Goal: Information Seeking & Learning: Learn about a topic

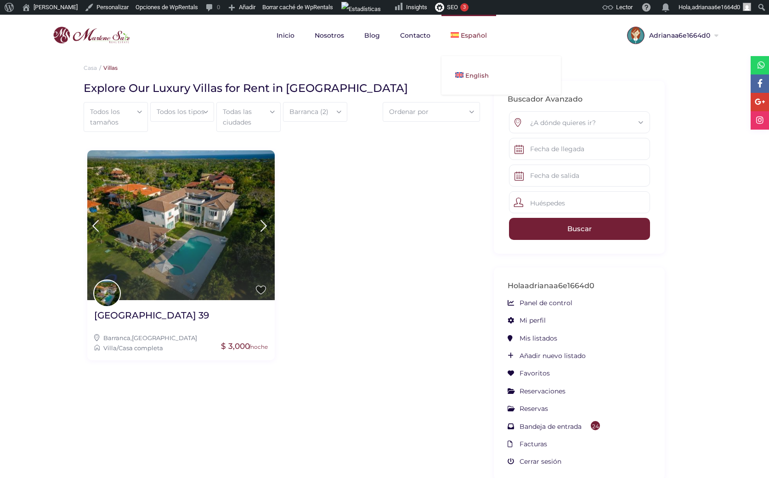
click at [465, 71] on link "English" at bounding box center [502, 75] width 120 height 20
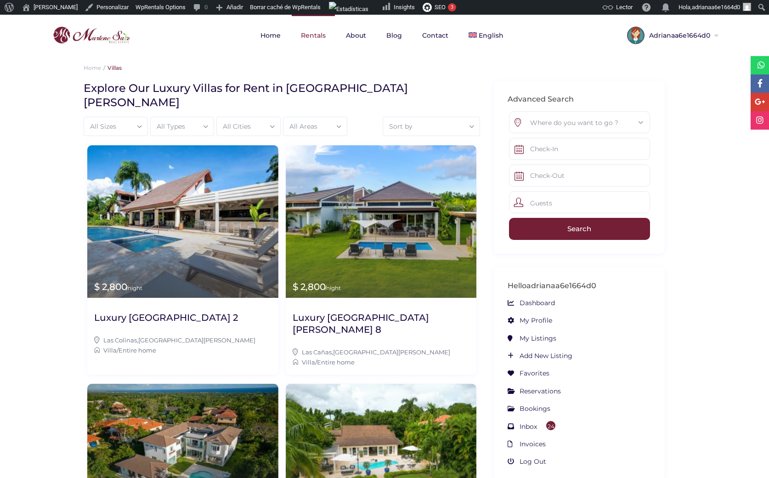
click at [311, 40] on link "Rentals" at bounding box center [313, 35] width 43 height 41
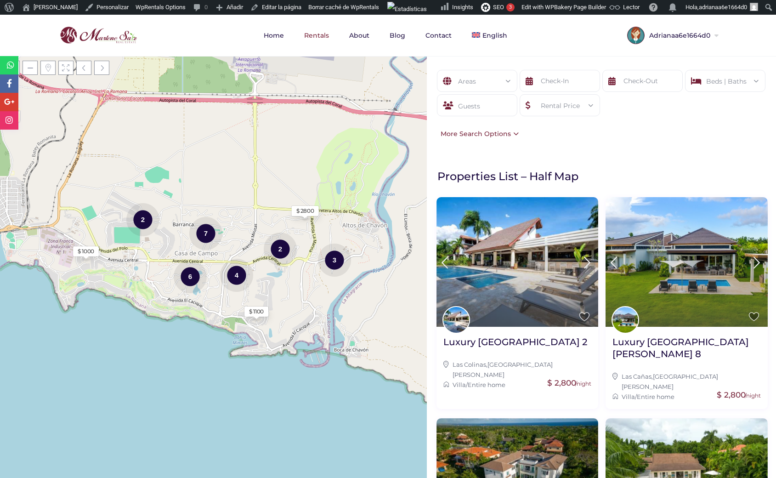
click at [487, 83] on div "Areas" at bounding box center [477, 81] width 66 height 22
click at [483, 79] on div "Areas" at bounding box center [477, 81] width 66 height 22
click at [260, 6] on link "Editar la página" at bounding box center [276, 7] width 58 height 15
click at [319, 6] on link "Borrar caché de WpRentals" at bounding box center [344, 7] width 78 height 15
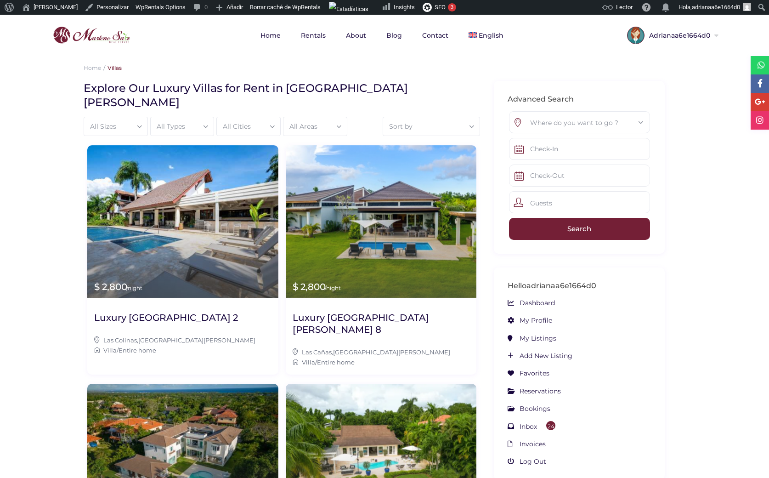
click at [328, 117] on div "All Areas" at bounding box center [315, 126] width 54 height 18
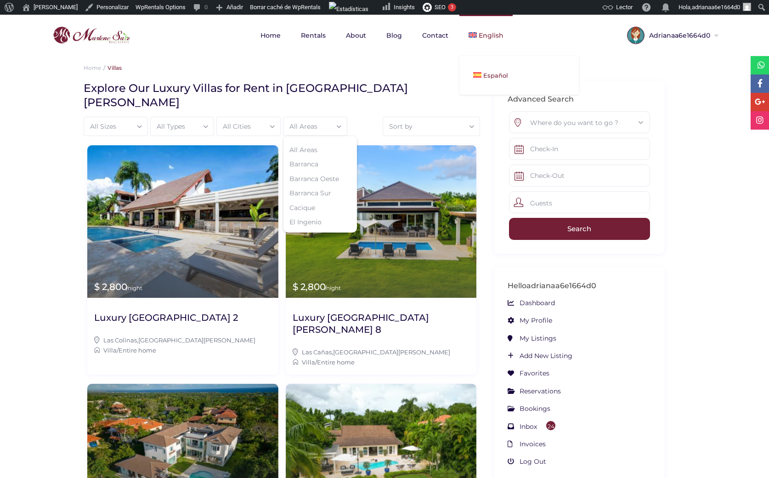
click at [485, 74] on span "Español" at bounding box center [496, 75] width 25 height 7
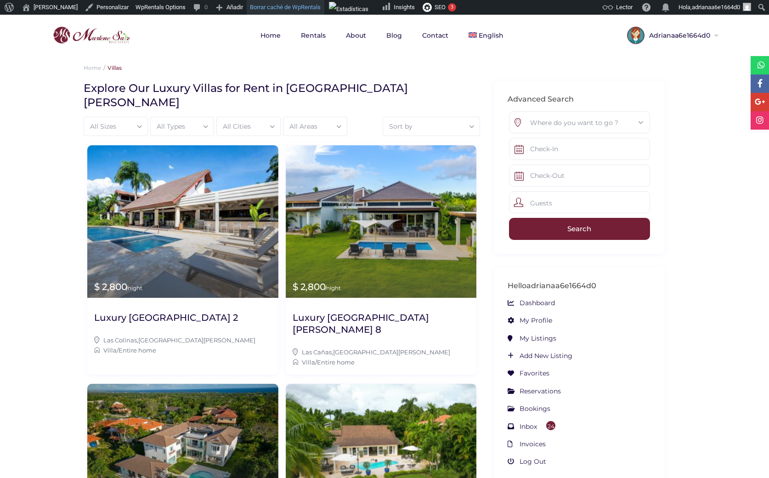
click at [276, 6] on link "Borrar caché de WpRentals" at bounding box center [286, 7] width 78 height 15
click at [484, 74] on span "Español" at bounding box center [496, 75] width 25 height 7
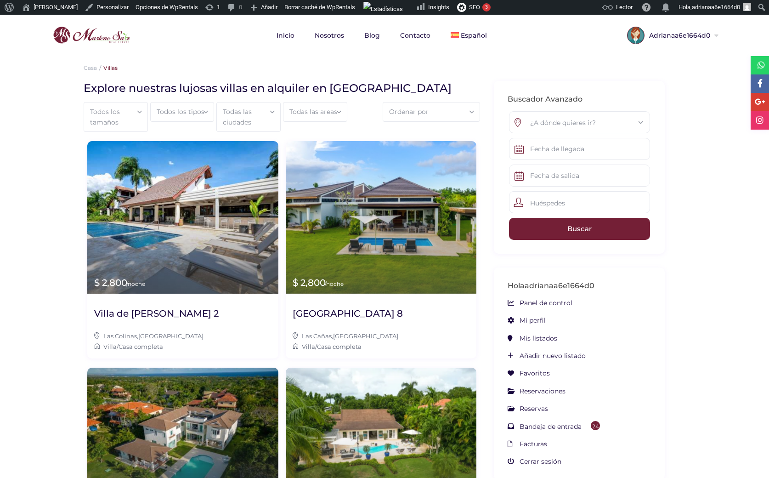
click at [323, 109] on div "Todas las areas" at bounding box center [315, 111] width 54 height 18
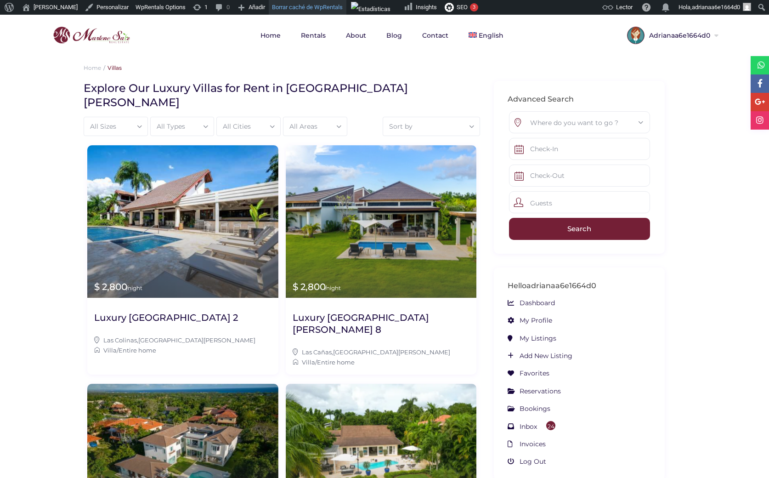
click at [296, 8] on link "Borrar caché de WpRentals" at bounding box center [308, 7] width 78 height 15
click at [482, 73] on link "Español" at bounding box center [520, 75] width 120 height 20
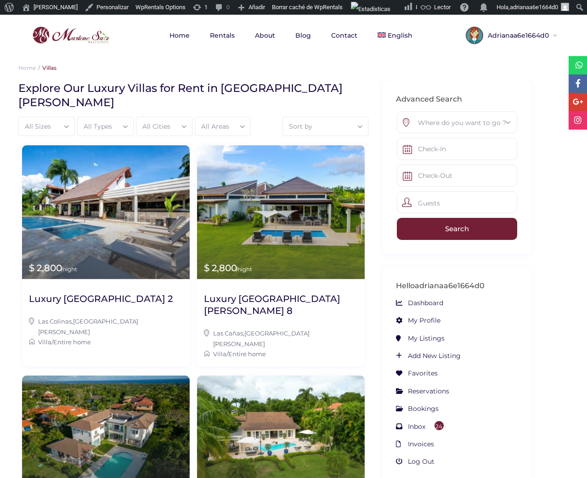
click at [519, 85] on li "Advanced Search Where do you want to go ? any Casa [PERSON_NAME] [GEOGRAPHIC_DA…" at bounding box center [457, 167] width 150 height 173
click at [442, 70] on ol "Home Villas" at bounding box center [284, 68] width 532 height 10
click at [325, 56] on link "Contact" at bounding box center [344, 35] width 45 height 41
click at [279, 6] on link "Borrar caché de WpRentals" at bounding box center [286, 7] width 78 height 15
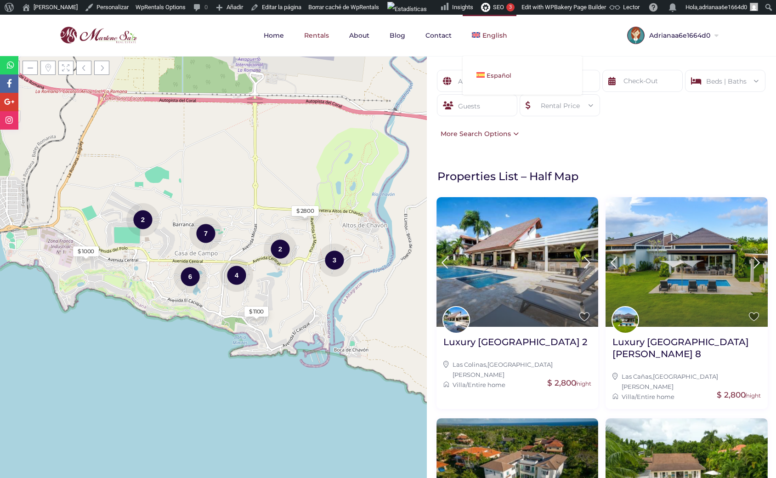
click at [491, 74] on span "Español" at bounding box center [499, 75] width 25 height 7
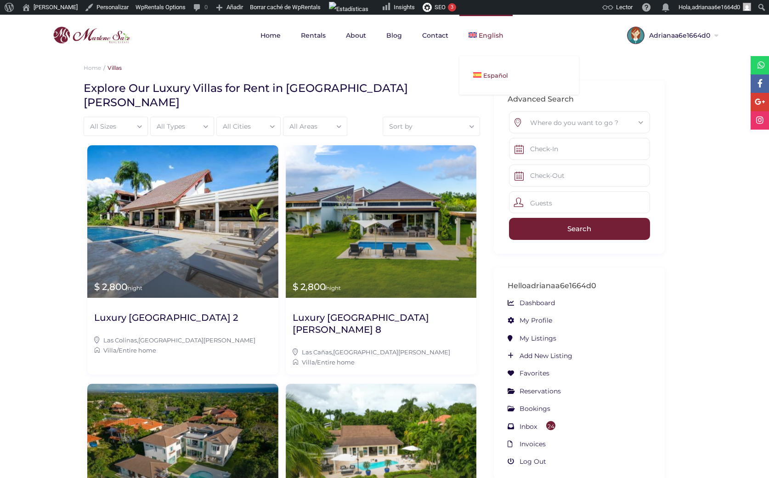
click at [481, 73] on link "Español" at bounding box center [520, 75] width 120 height 20
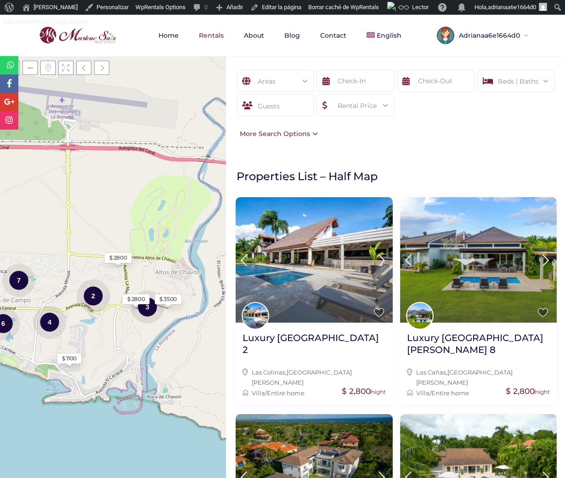
click at [500, 34] on span "Adrianaa6e1664d0" at bounding box center [489, 35] width 68 height 6
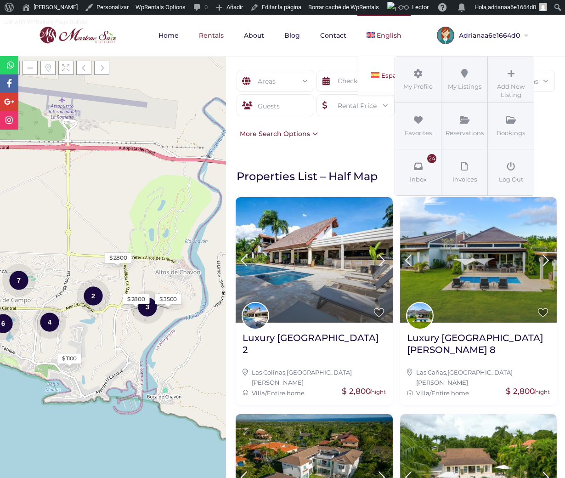
click at [379, 72] on link "Español" at bounding box center [418, 75] width 120 height 20
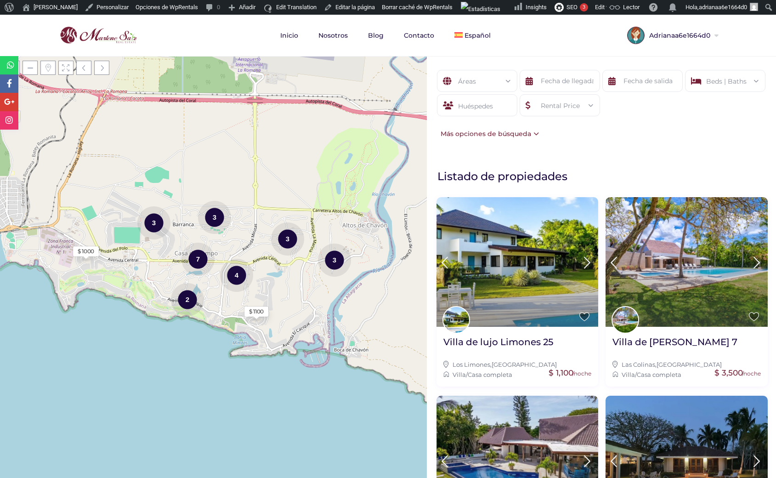
click at [482, 86] on div "Áreas" at bounding box center [477, 81] width 66 height 22
click at [475, 141] on li "- Barranca (2)" at bounding box center [478, 135] width 80 height 14
click at [475, 80] on link "English" at bounding box center [505, 75] width 120 height 20
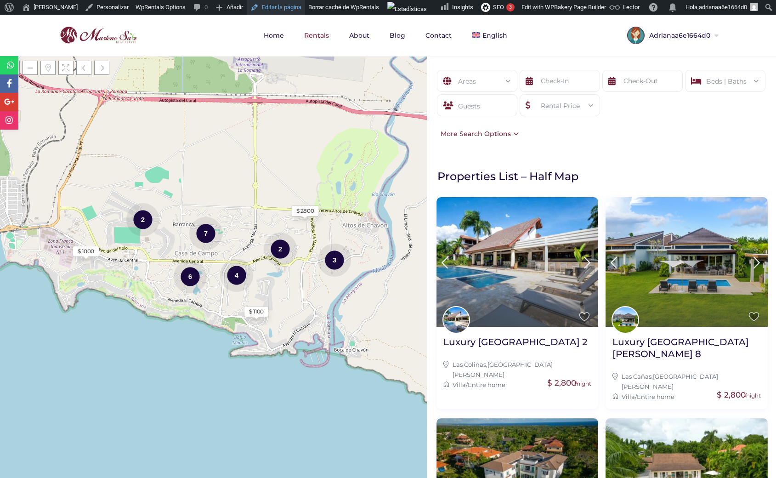
click at [274, 4] on link "Editar la página" at bounding box center [276, 7] width 58 height 15
click at [513, 137] on div "More Search Options" at bounding box center [477, 134] width 83 height 10
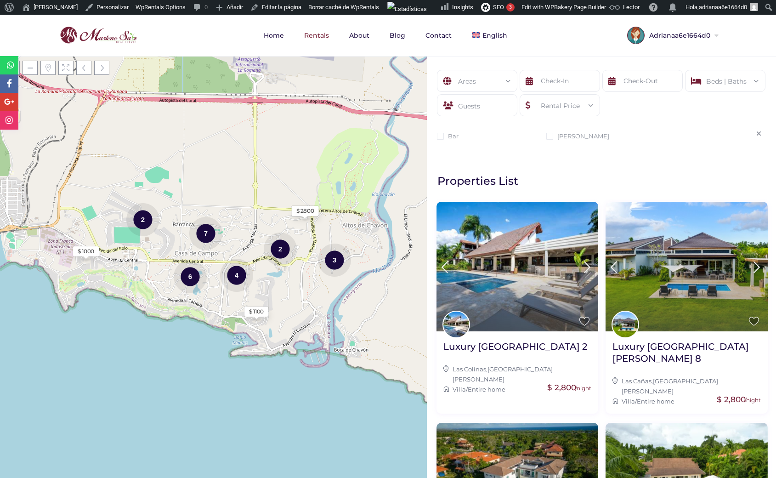
click at [687, 33] on span "Adrianaa6e1664d0" at bounding box center [679, 35] width 68 height 6
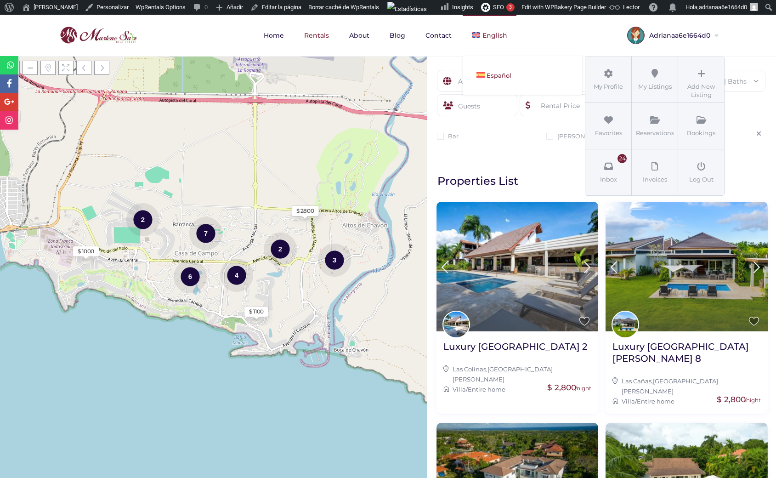
click at [487, 77] on span "Español" at bounding box center [499, 75] width 25 height 7
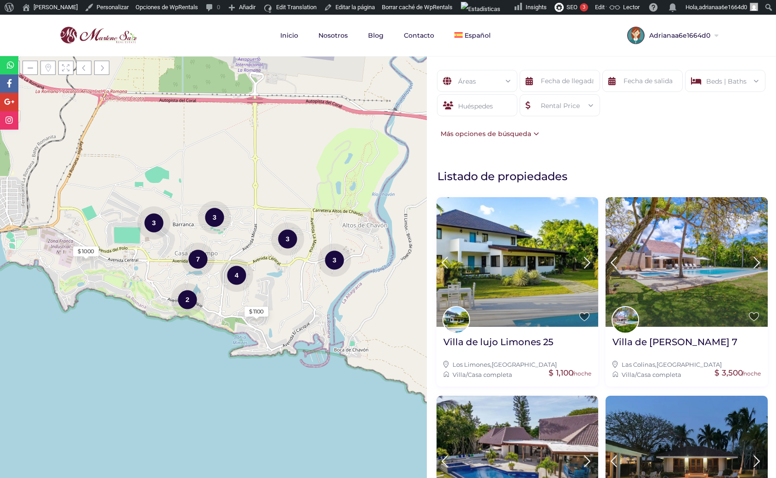
click at [520, 132] on div "Más opciones de búsqueda" at bounding box center [487, 134] width 103 height 10
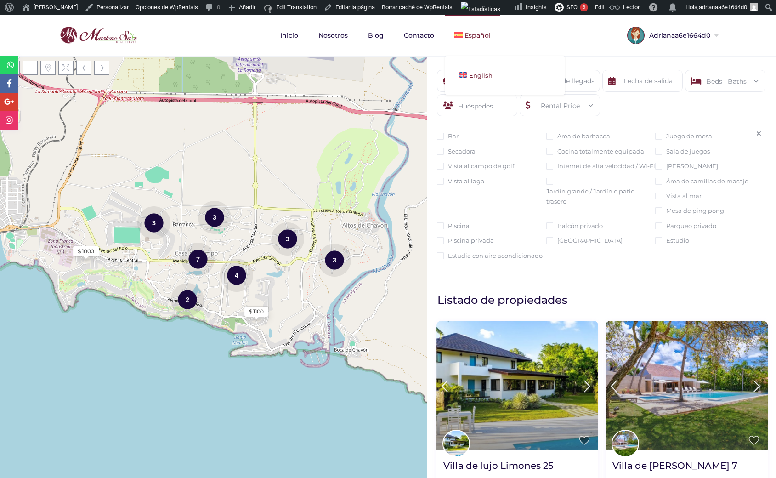
click at [473, 76] on span "English" at bounding box center [480, 75] width 23 height 7
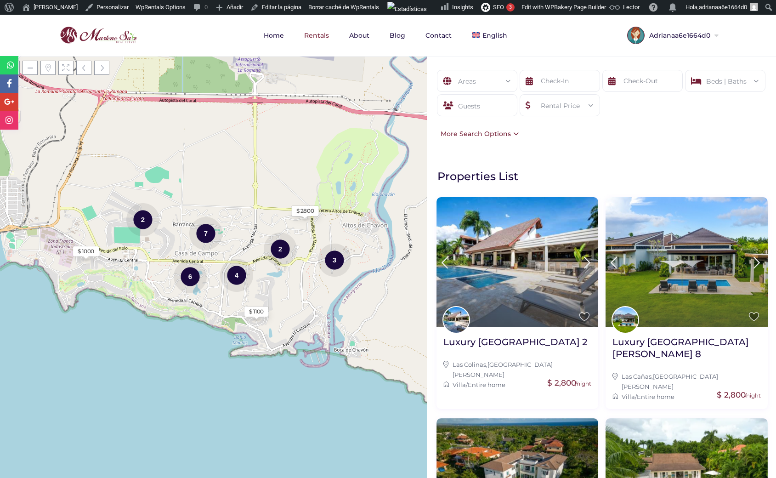
click at [506, 137] on div "More Search Options" at bounding box center [477, 134] width 83 height 10
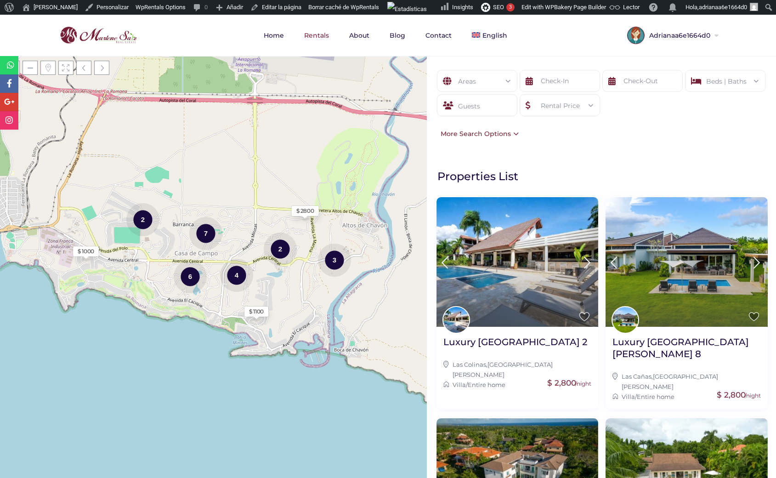
click at [508, 137] on div "More Search Options" at bounding box center [477, 134] width 83 height 10
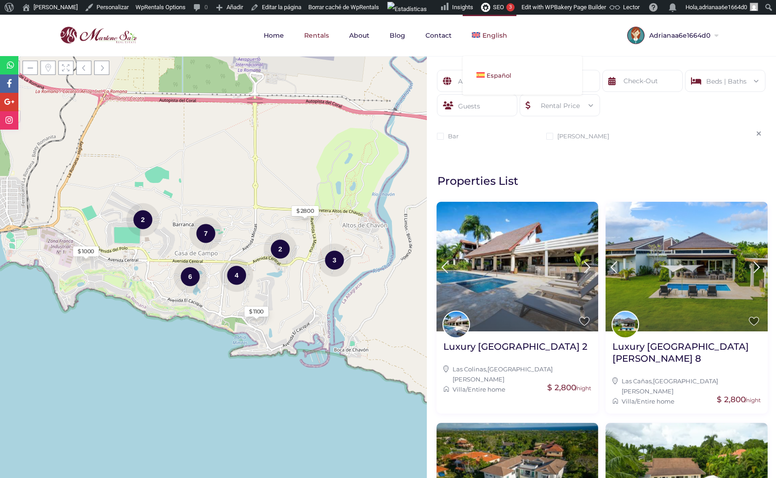
click at [495, 73] on span "Español" at bounding box center [499, 75] width 25 height 7
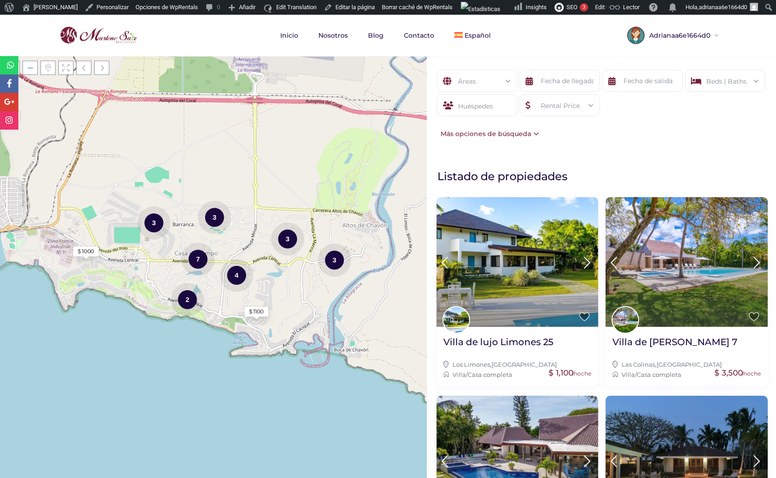
click at [518, 134] on div "Más opciones de búsqueda" at bounding box center [487, 134] width 103 height 10
click at [537, 132] on div "Más opciones de búsqueda" at bounding box center [487, 134] width 103 height 10
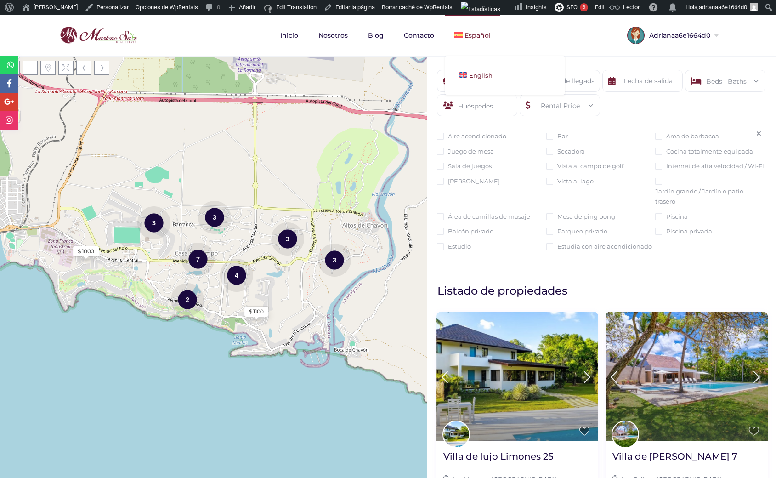
click at [477, 75] on span "English" at bounding box center [480, 75] width 23 height 7
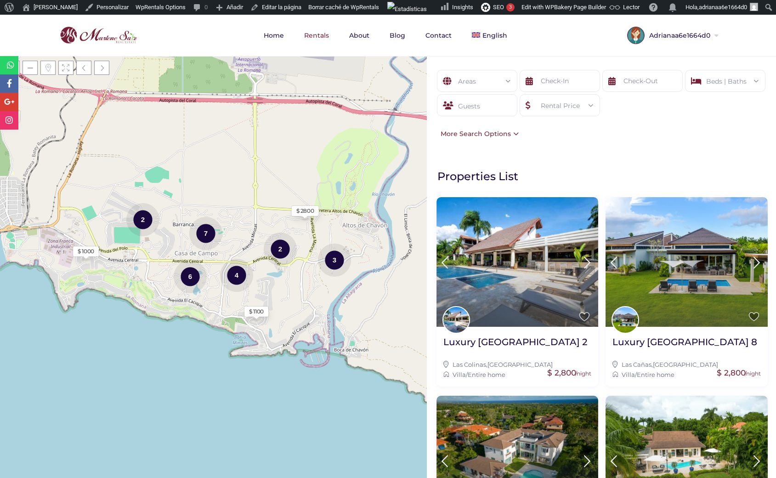
click at [515, 133] on div "More Search Options" at bounding box center [477, 134] width 83 height 10
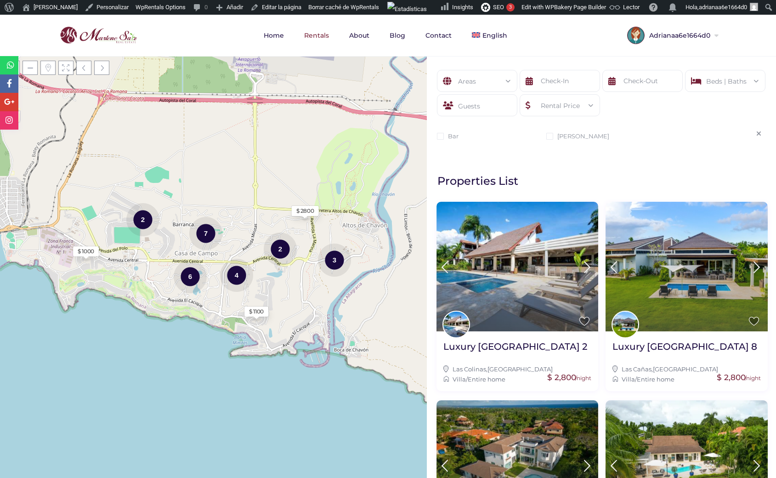
click at [502, 150] on div "Areas All Areas Casa De Campo (54) - Barranca (2) - Barranca Oeste (2) - Barran…" at bounding box center [601, 107] width 349 height 102
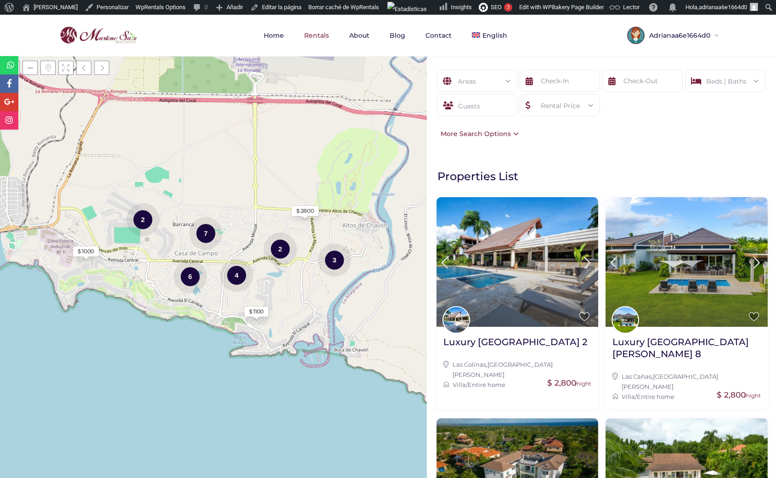
click at [514, 135] on div "More Search Options" at bounding box center [477, 134] width 83 height 10
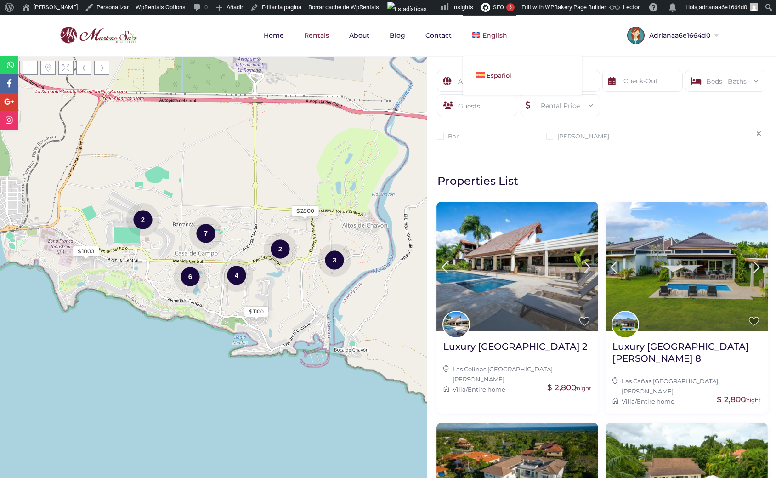
click at [484, 70] on link "Español" at bounding box center [523, 75] width 120 height 20
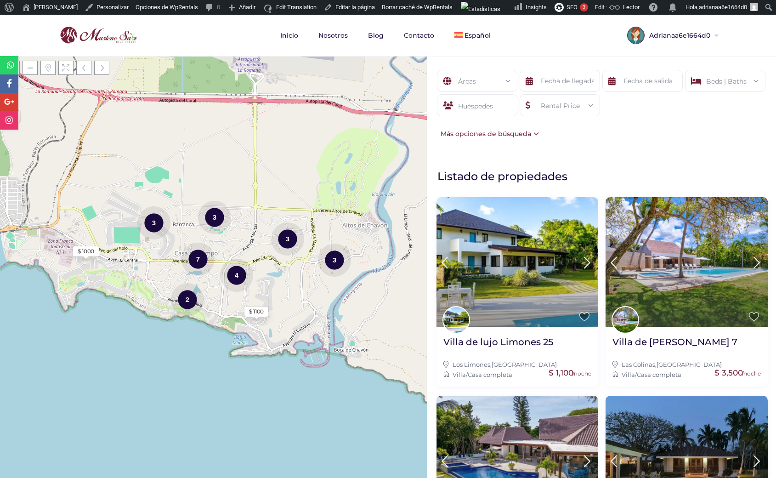
click at [532, 133] on div "Más opciones de búsqueda" at bounding box center [487, 134] width 103 height 10
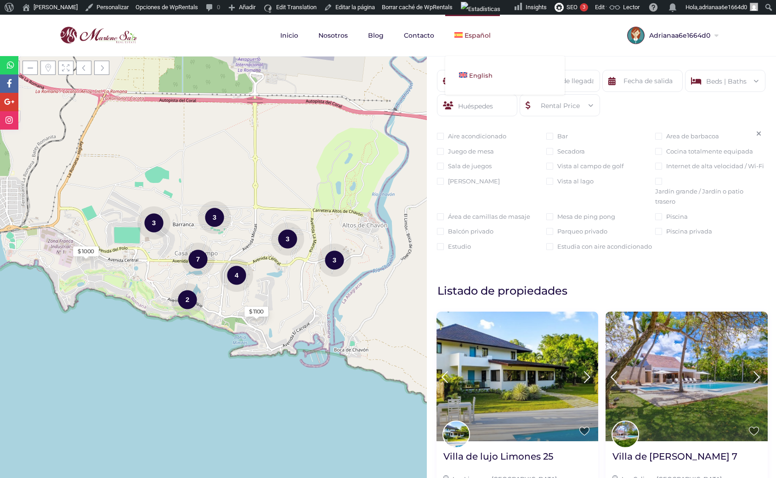
click at [478, 70] on link "English" at bounding box center [505, 75] width 120 height 20
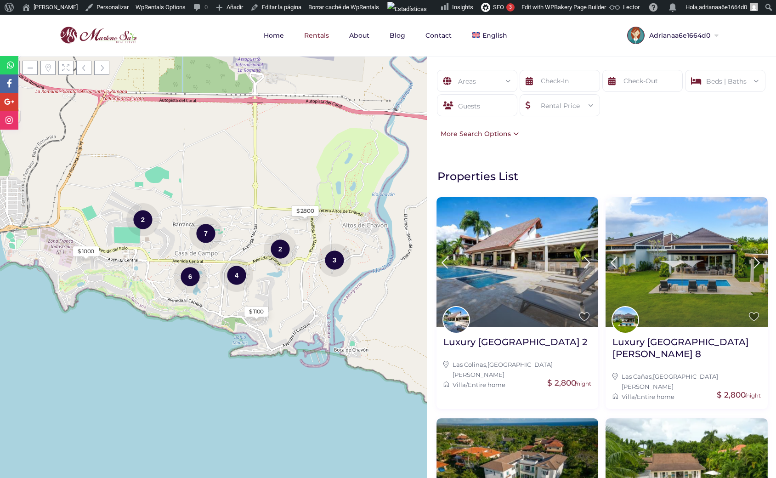
click at [517, 138] on div "More Search Options" at bounding box center [477, 134] width 83 height 10
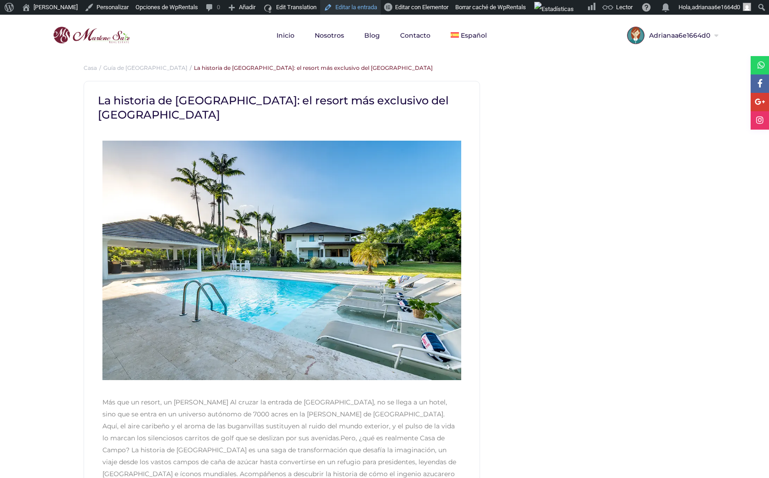
click at [327, 7] on link "Editar la entrada" at bounding box center [350, 7] width 61 height 15
click at [460, 71] on link "English" at bounding box center [502, 75] width 120 height 20
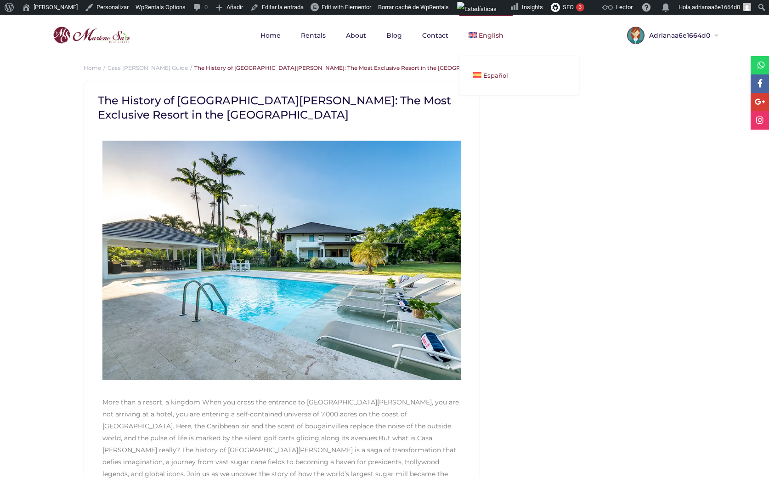
click at [489, 72] on span "Español" at bounding box center [496, 75] width 25 height 7
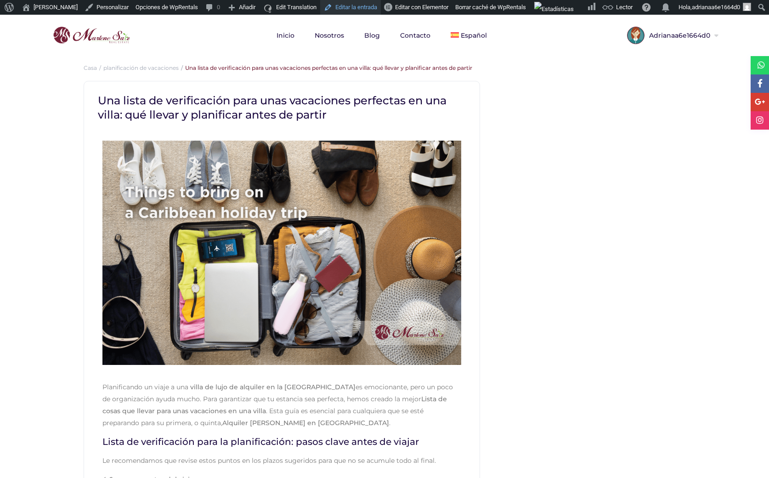
click at [344, 7] on link "Editar la entrada" at bounding box center [350, 7] width 61 height 15
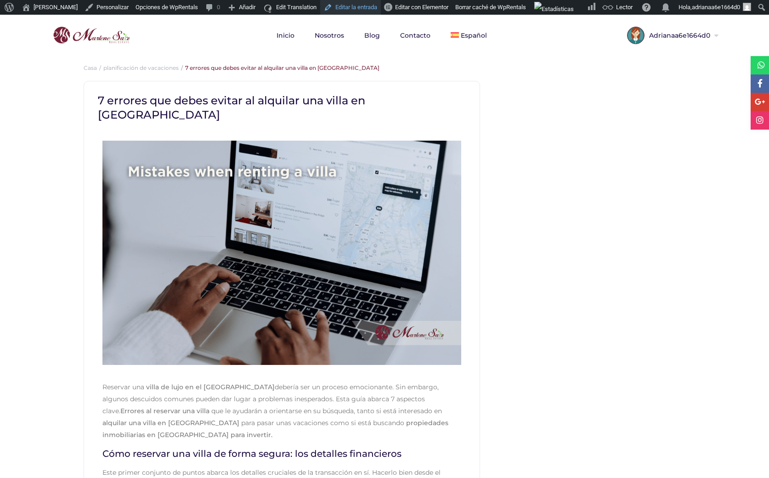
click at [333, 4] on link "Editar la entrada" at bounding box center [350, 7] width 61 height 15
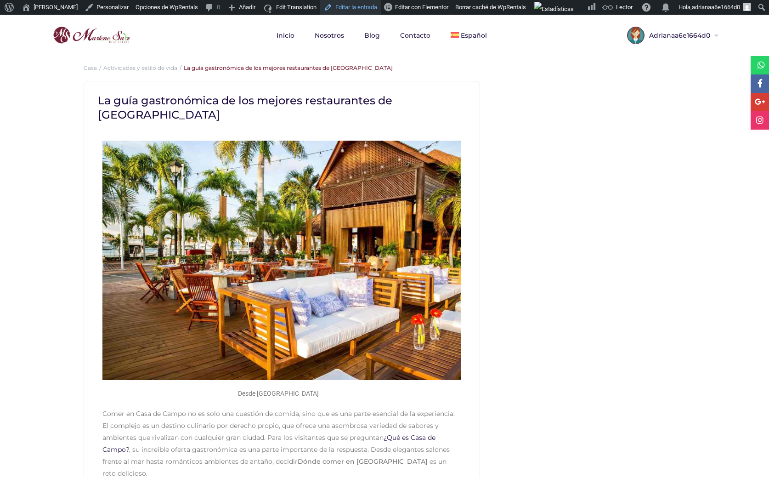
click at [338, 7] on link "Editar la entrada" at bounding box center [350, 7] width 61 height 15
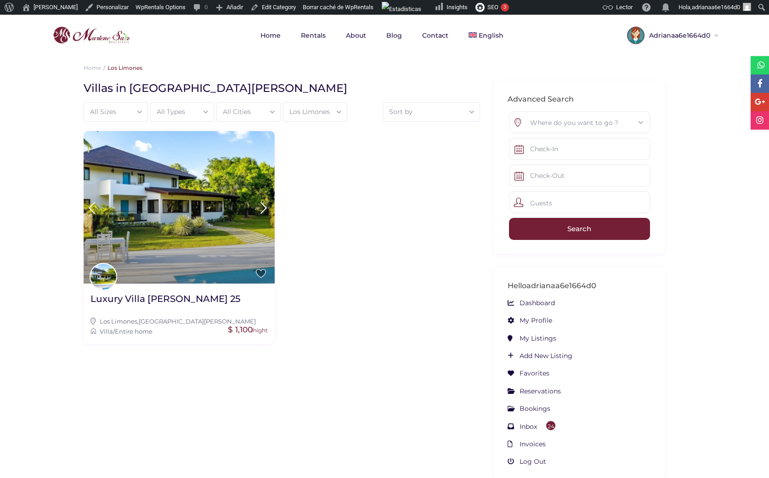
click at [409, 108] on div "Sort by" at bounding box center [431, 111] width 87 height 18
click at [365, 85] on h1 "Villas in [GEOGRAPHIC_DATA][PERSON_NAME]" at bounding box center [279, 88] width 390 height 14
click at [319, 108] on div "Los Limones" at bounding box center [315, 111] width 54 height 18
click at [327, 294] on div "," at bounding box center [278, 237] width 397 height 213
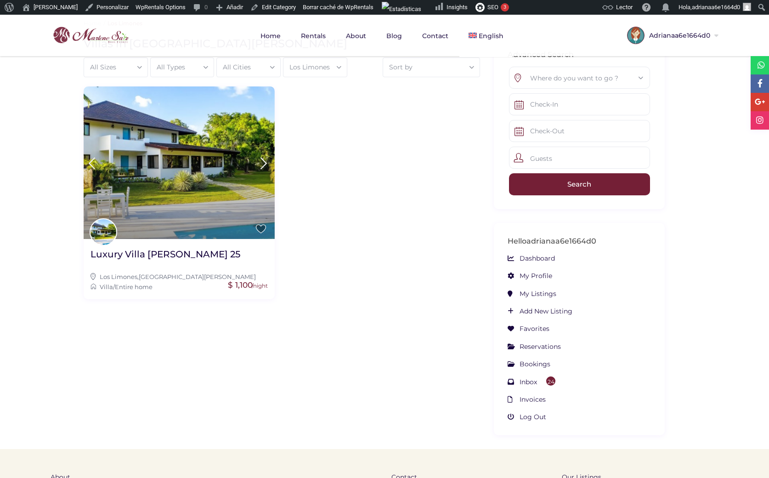
scroll to position [0, 0]
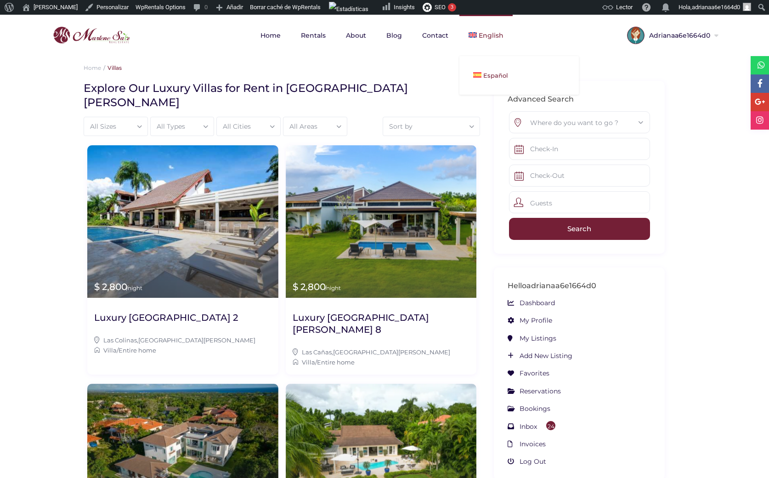
click at [477, 77] on img at bounding box center [477, 75] width 8 height 6
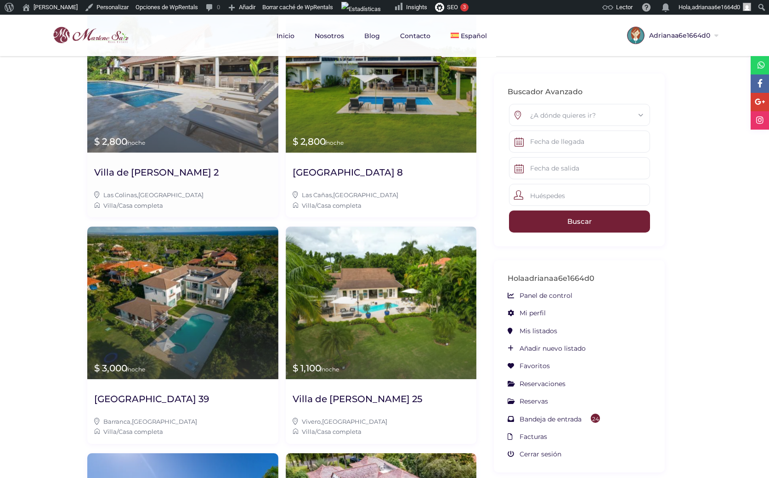
scroll to position [100, 0]
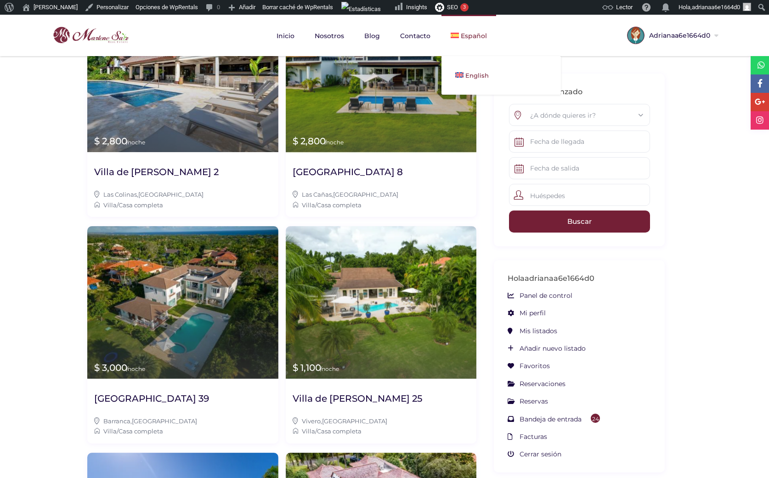
click at [474, 68] on link "English" at bounding box center [502, 75] width 120 height 20
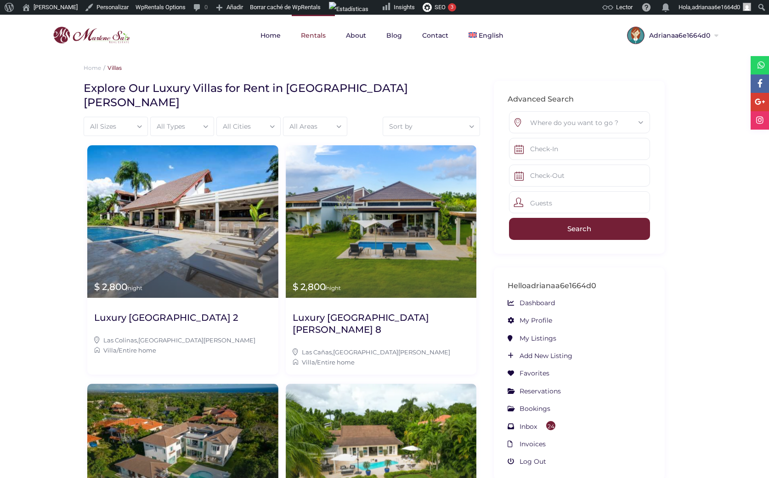
click at [309, 33] on link "Rentals" at bounding box center [313, 35] width 43 height 41
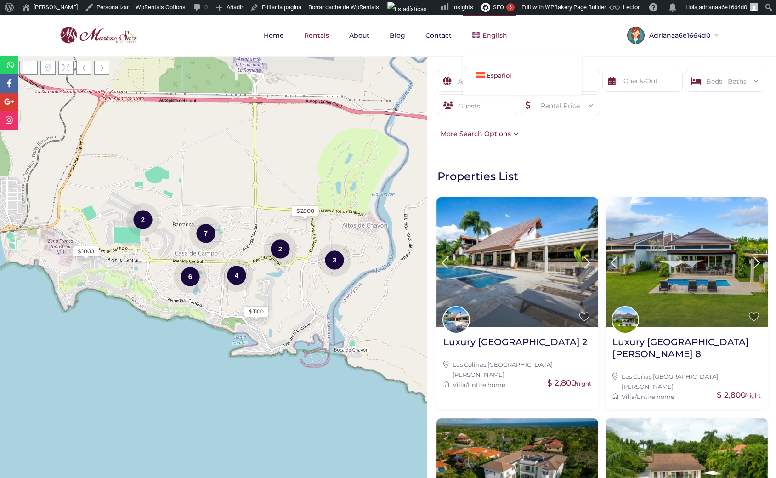
click at [497, 71] on link "Español" at bounding box center [523, 75] width 120 height 20
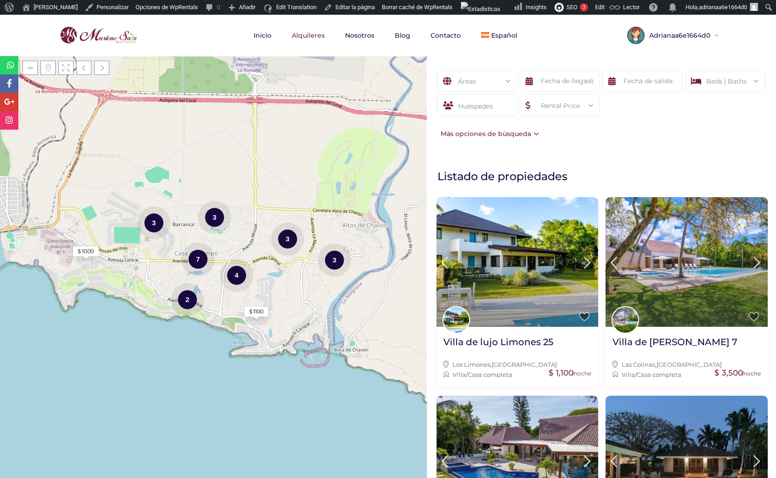
click at [487, 84] on div "Áreas" at bounding box center [477, 81] width 66 height 22
